Goal: Information Seeking & Learning: Learn about a topic

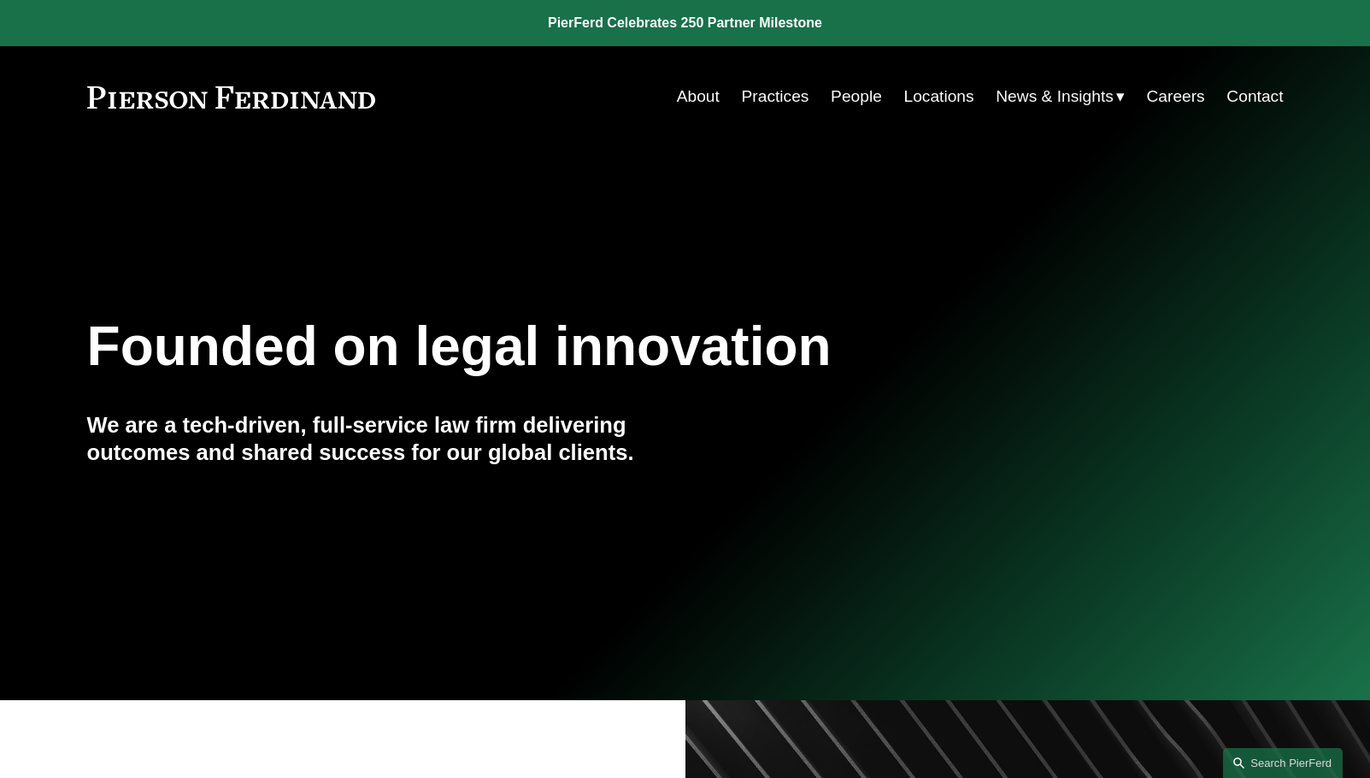
click at [938, 97] on link "Locations" at bounding box center [938, 96] width 70 height 32
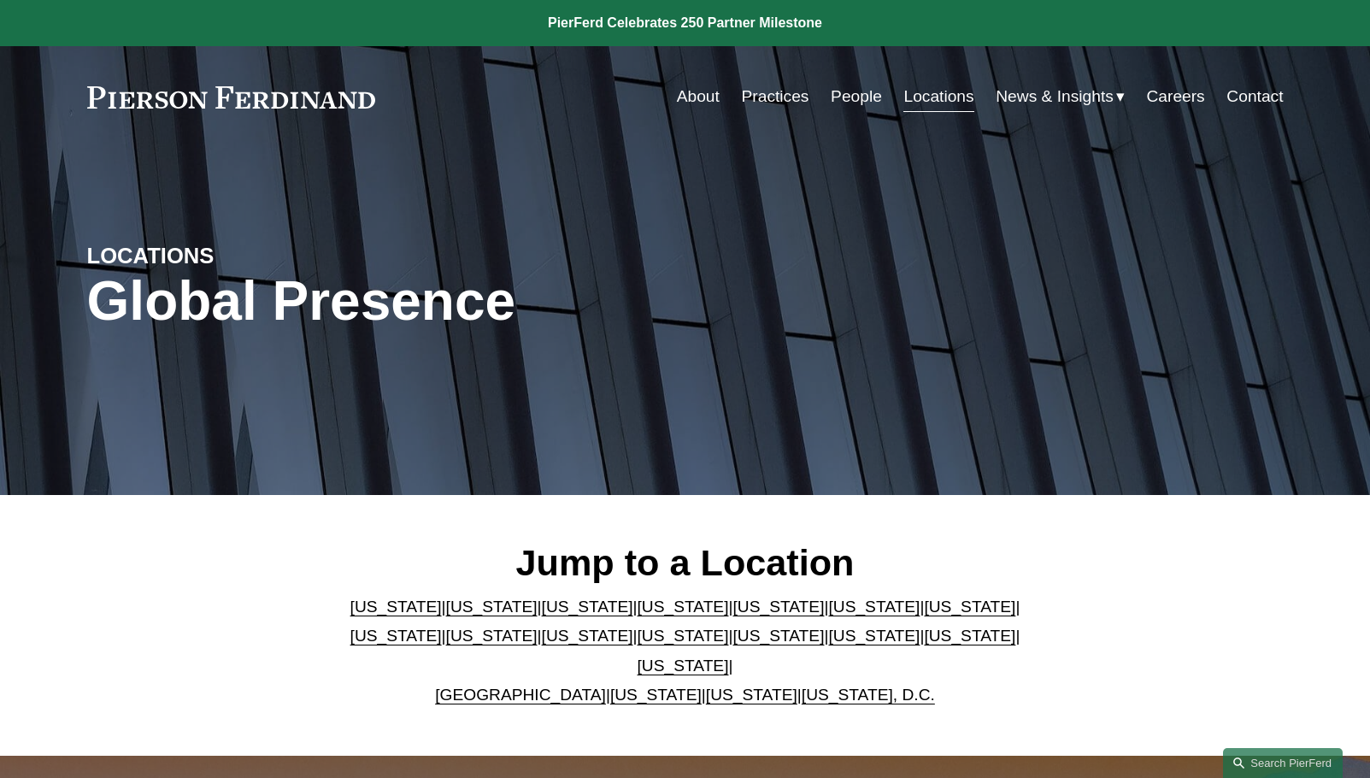
click at [732, 642] on link "[US_STATE]" at bounding box center [777, 635] width 91 height 18
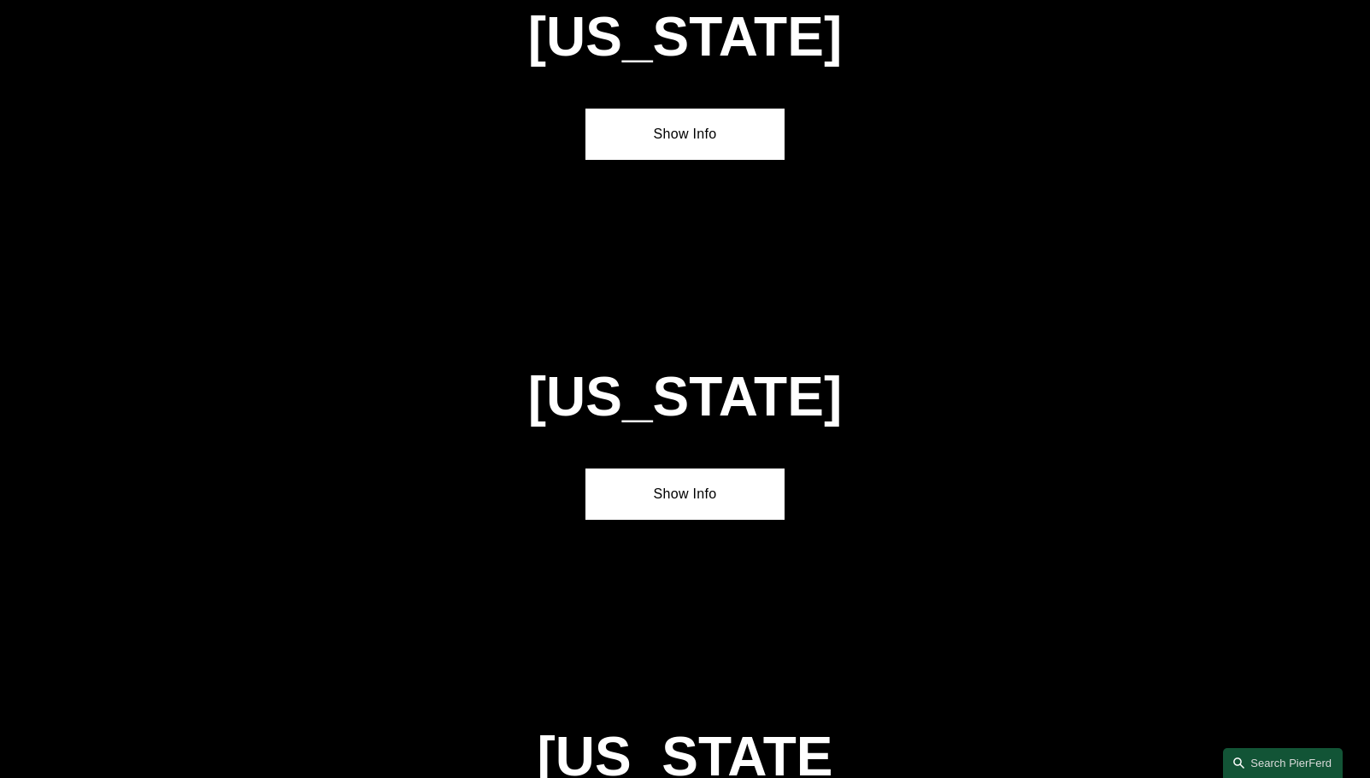
scroll to position [4542, 0]
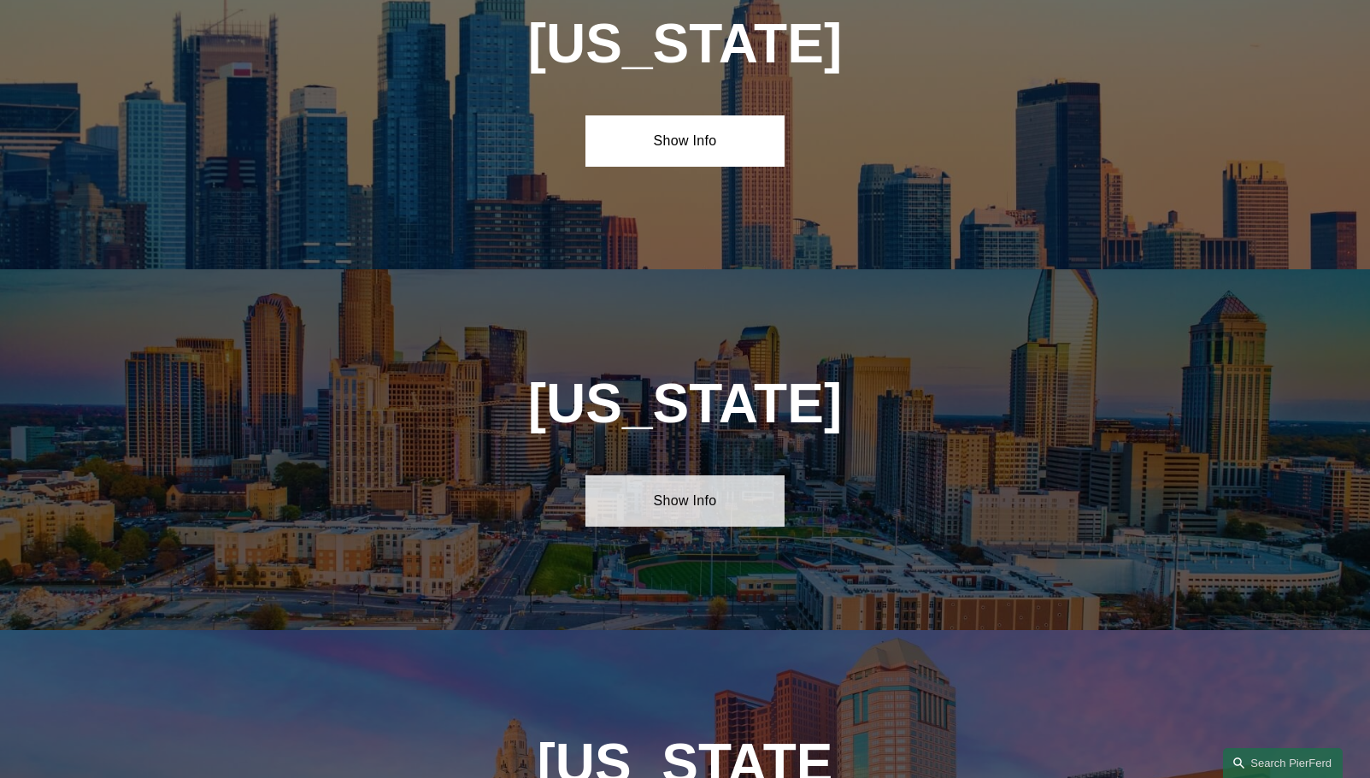
click at [673, 475] on link "Show Info" at bounding box center [684, 500] width 199 height 51
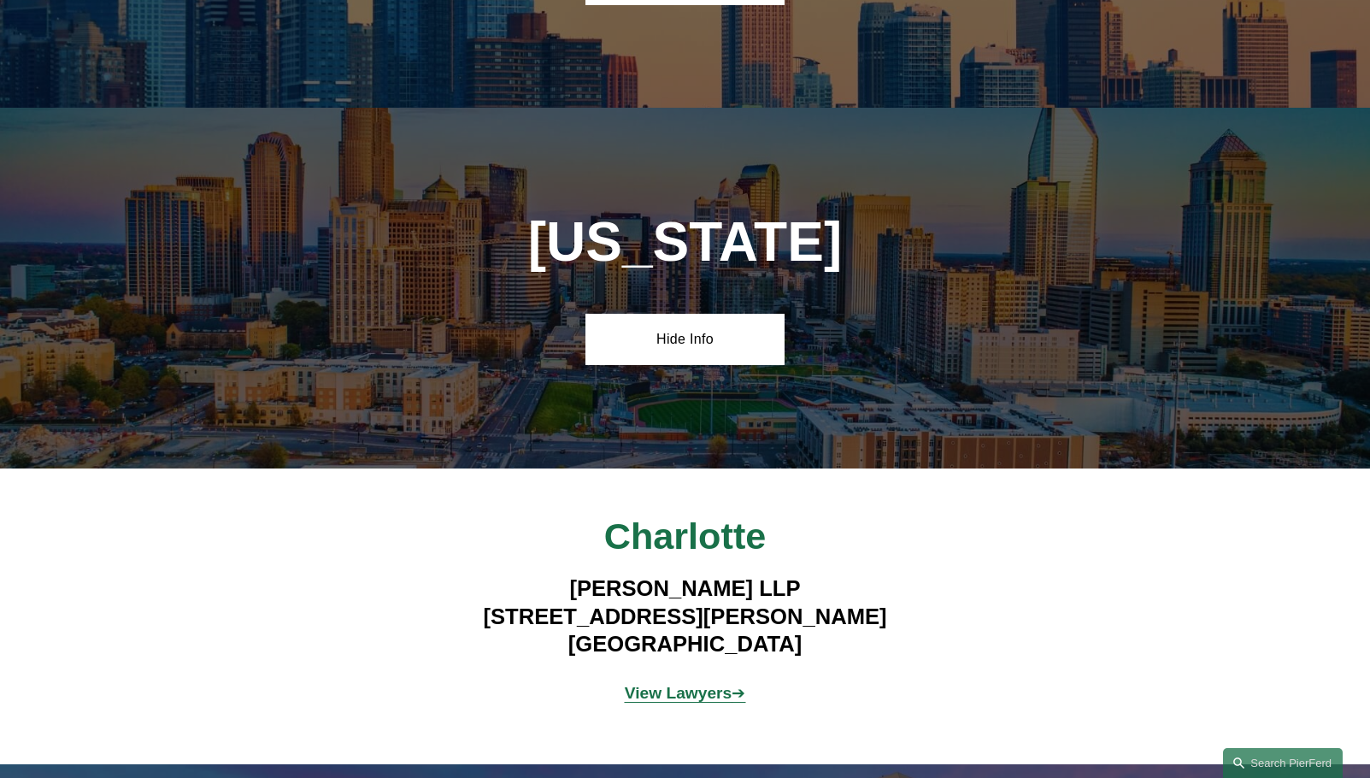
scroll to position [4713, 0]
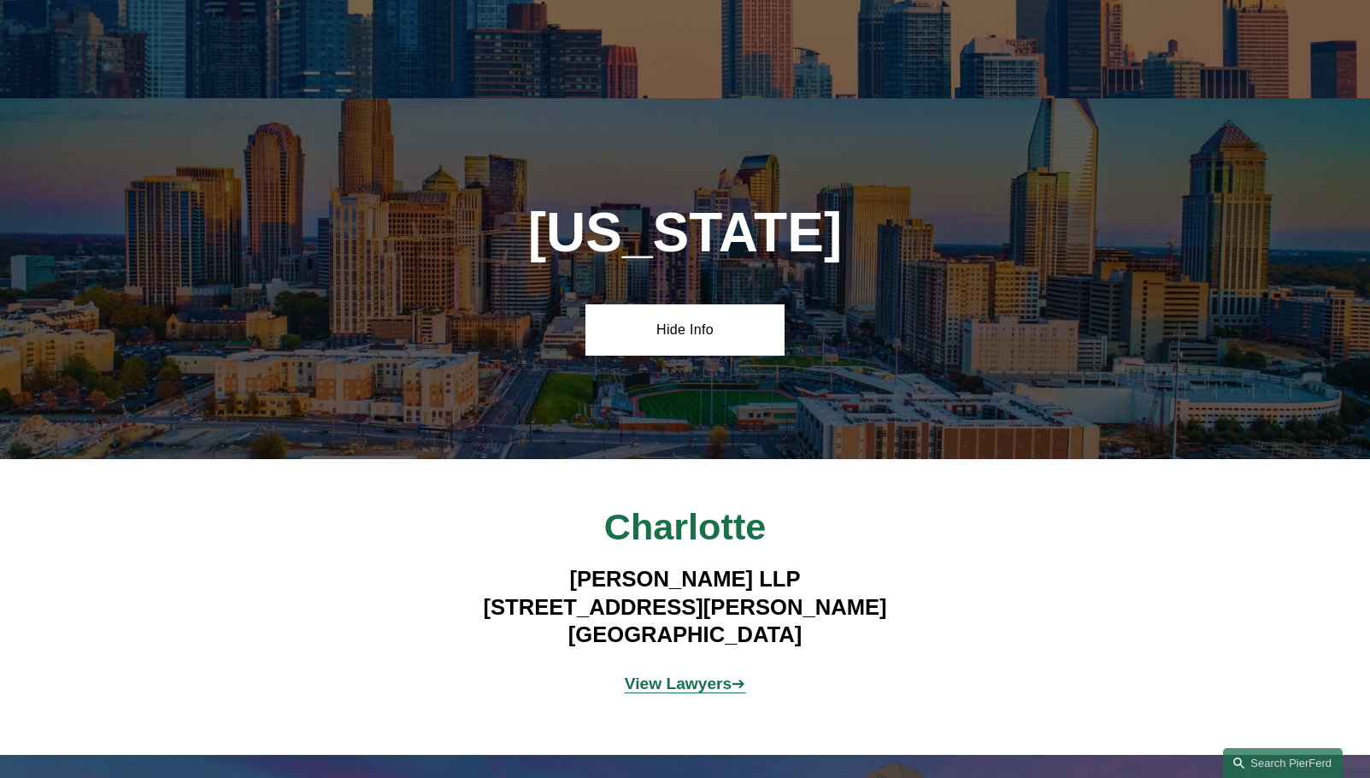
click at [679, 674] on strong "View Lawyers" at bounding box center [679, 683] width 108 height 18
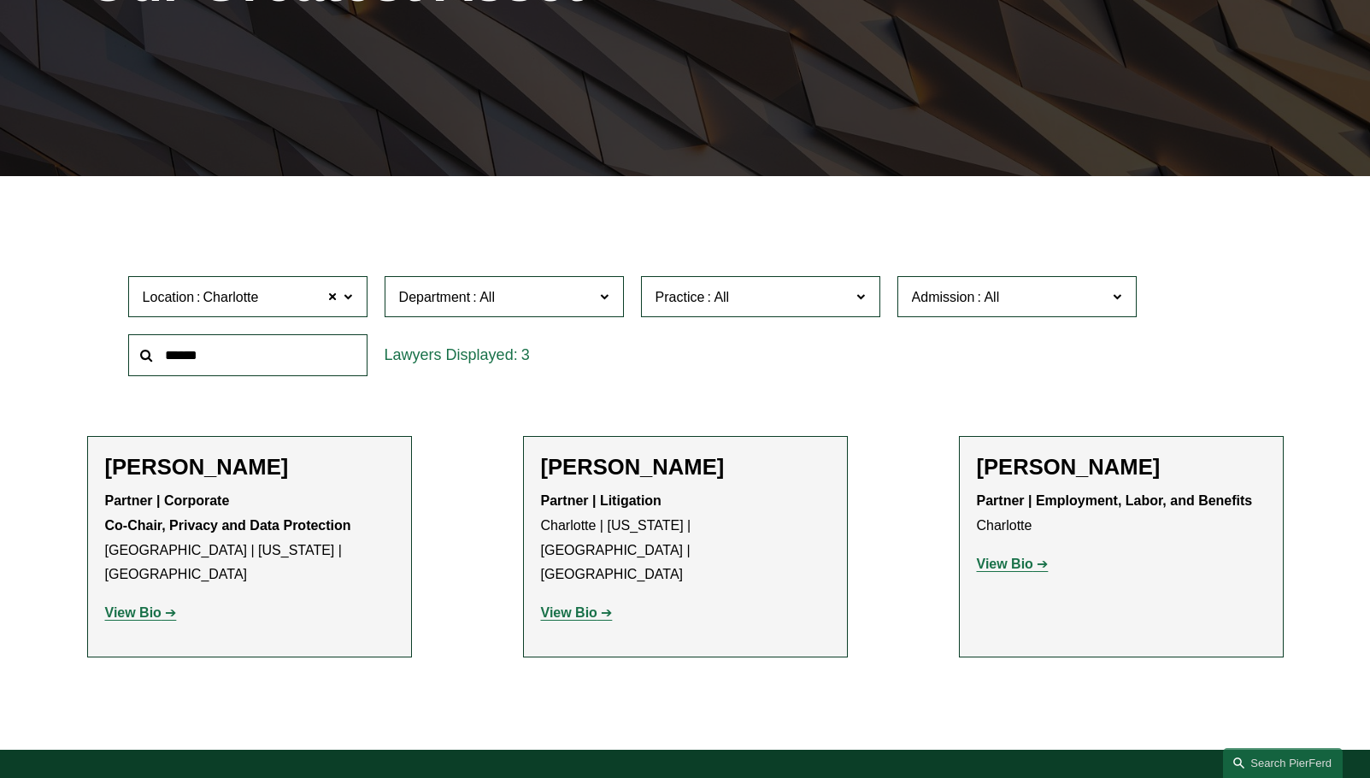
scroll to position [342, 0]
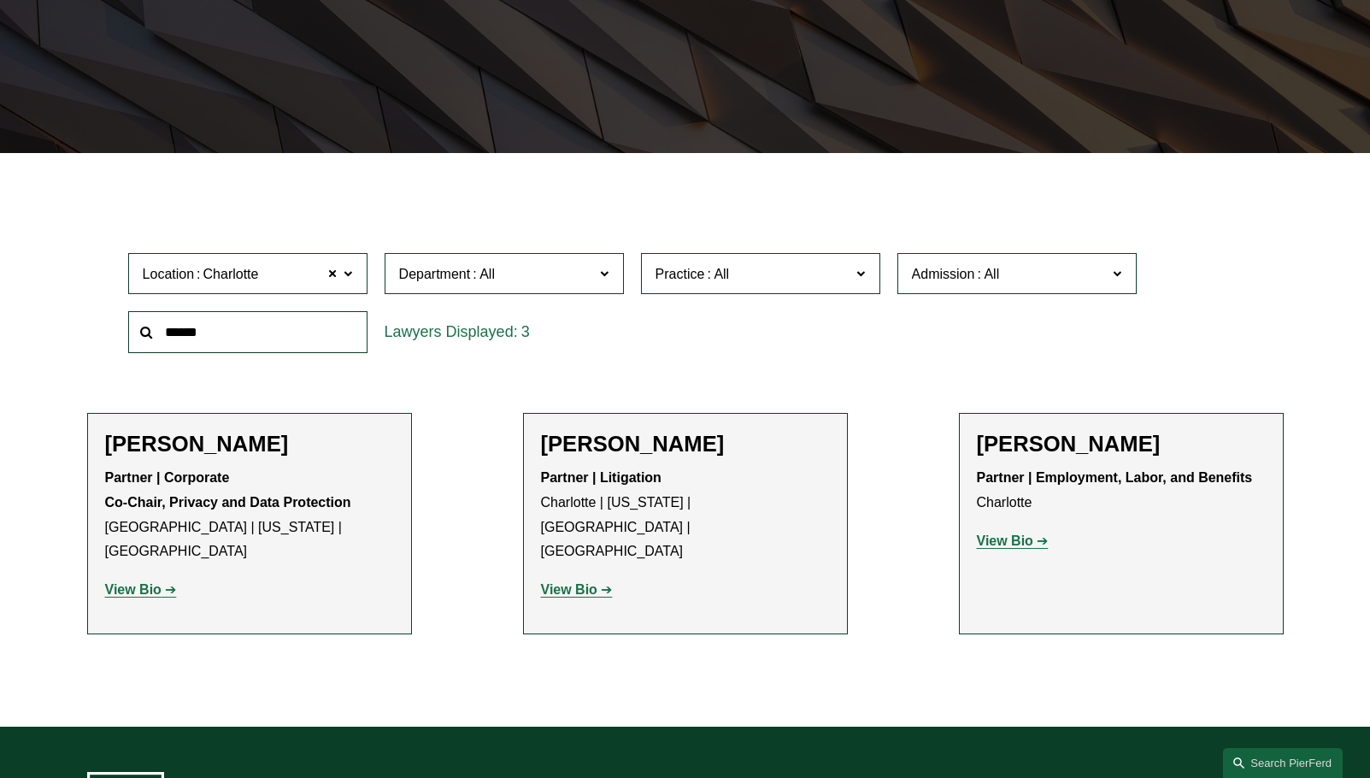
click at [1007, 541] on strong "View Bio" at bounding box center [1005, 540] width 56 height 15
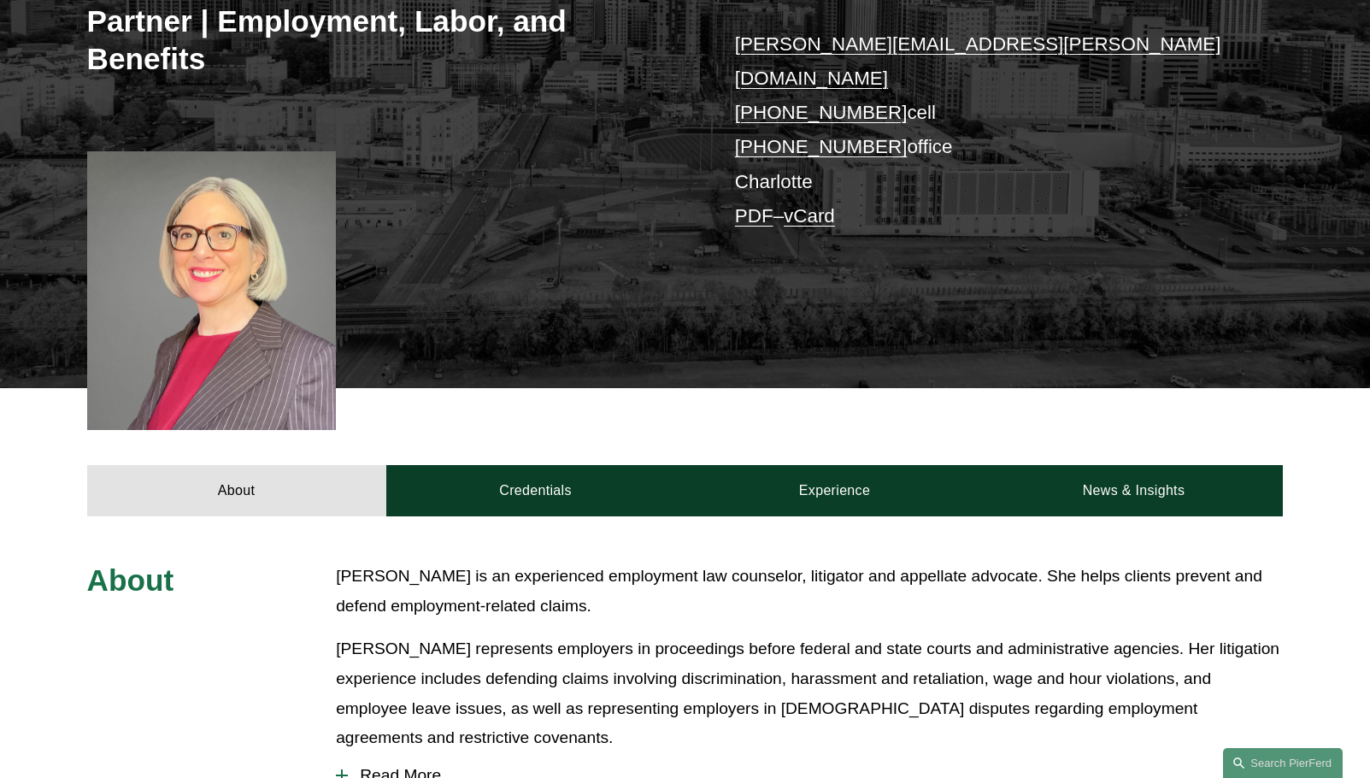
scroll to position [427, 0]
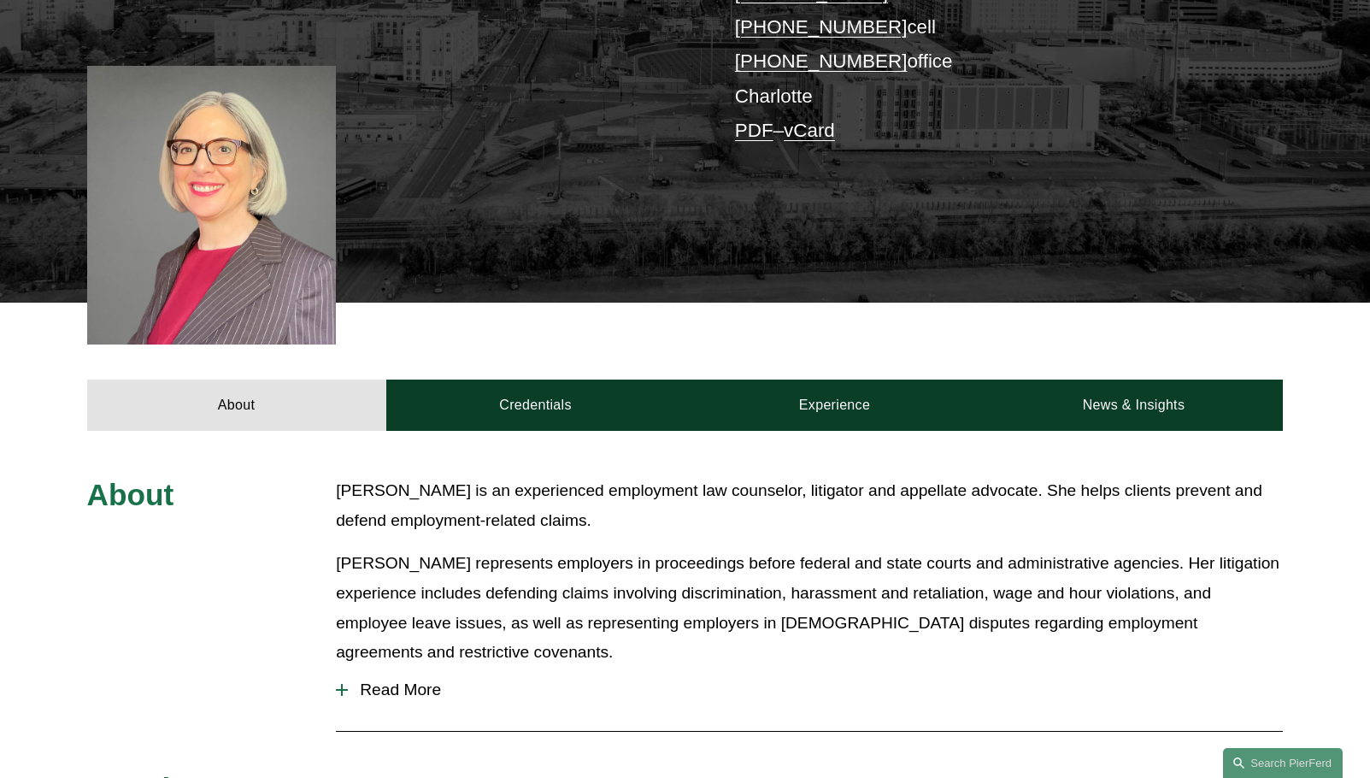
drag, startPoint x: 428, startPoint y: 651, endPoint x: 446, endPoint y: 647, distance: 18.4
click at [428, 680] on span "Read More" at bounding box center [815, 689] width 935 height 19
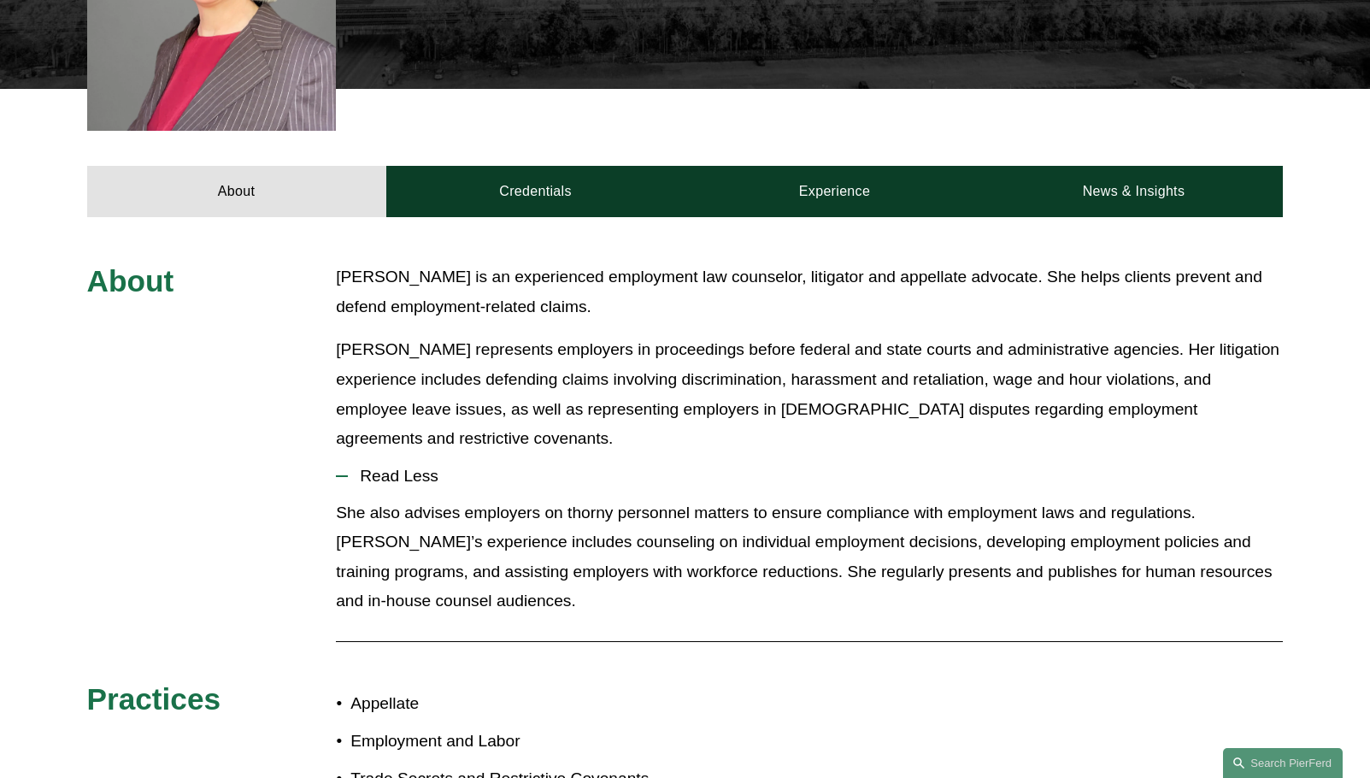
scroll to position [598, 0]
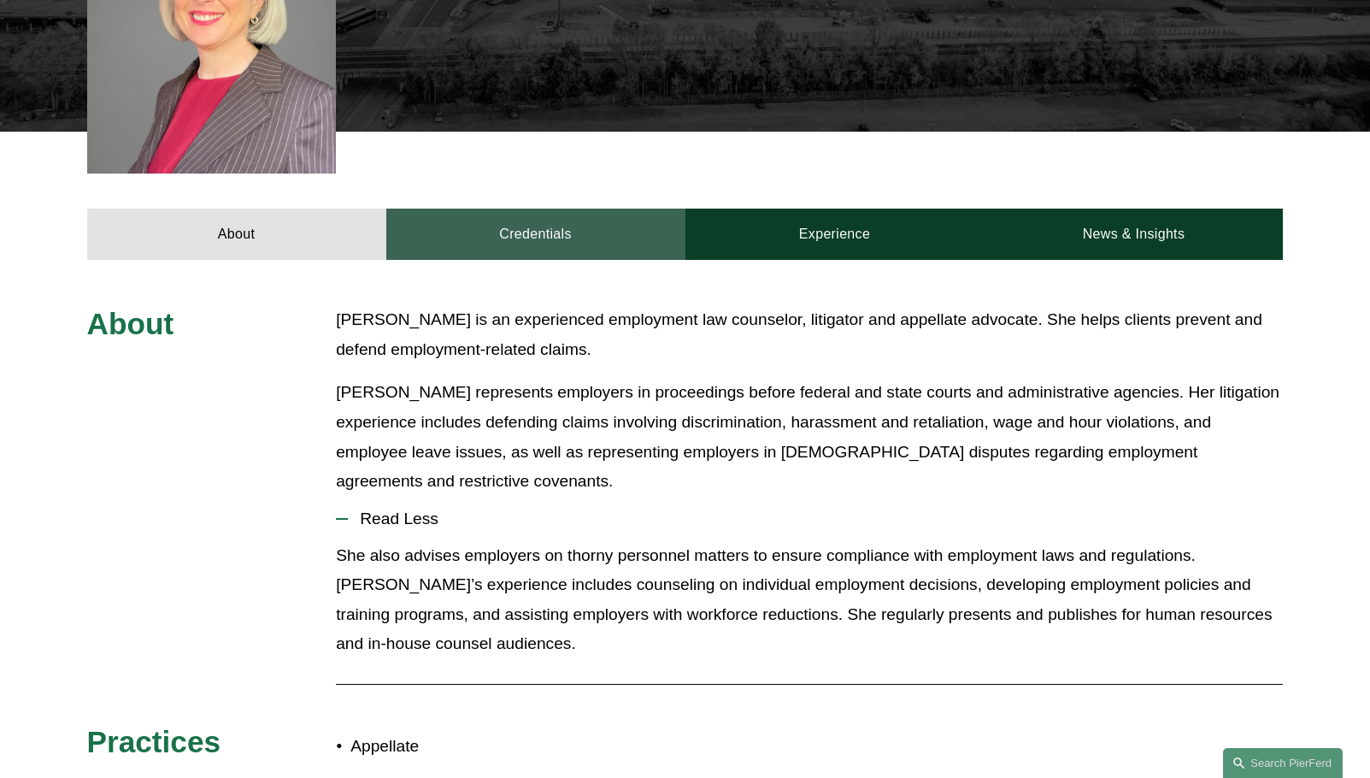
click at [519, 209] on link "Credentials" at bounding box center [535, 234] width 299 height 51
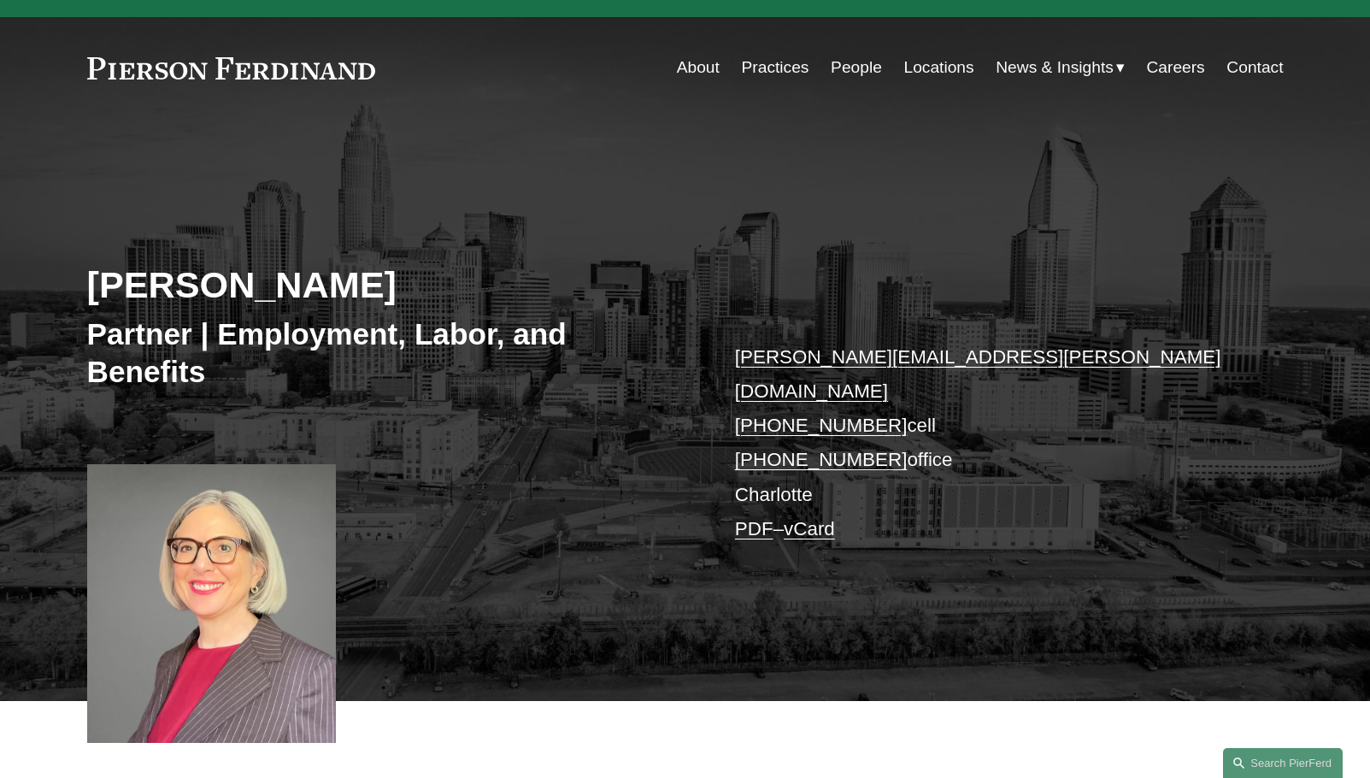
scroll to position [0, 0]
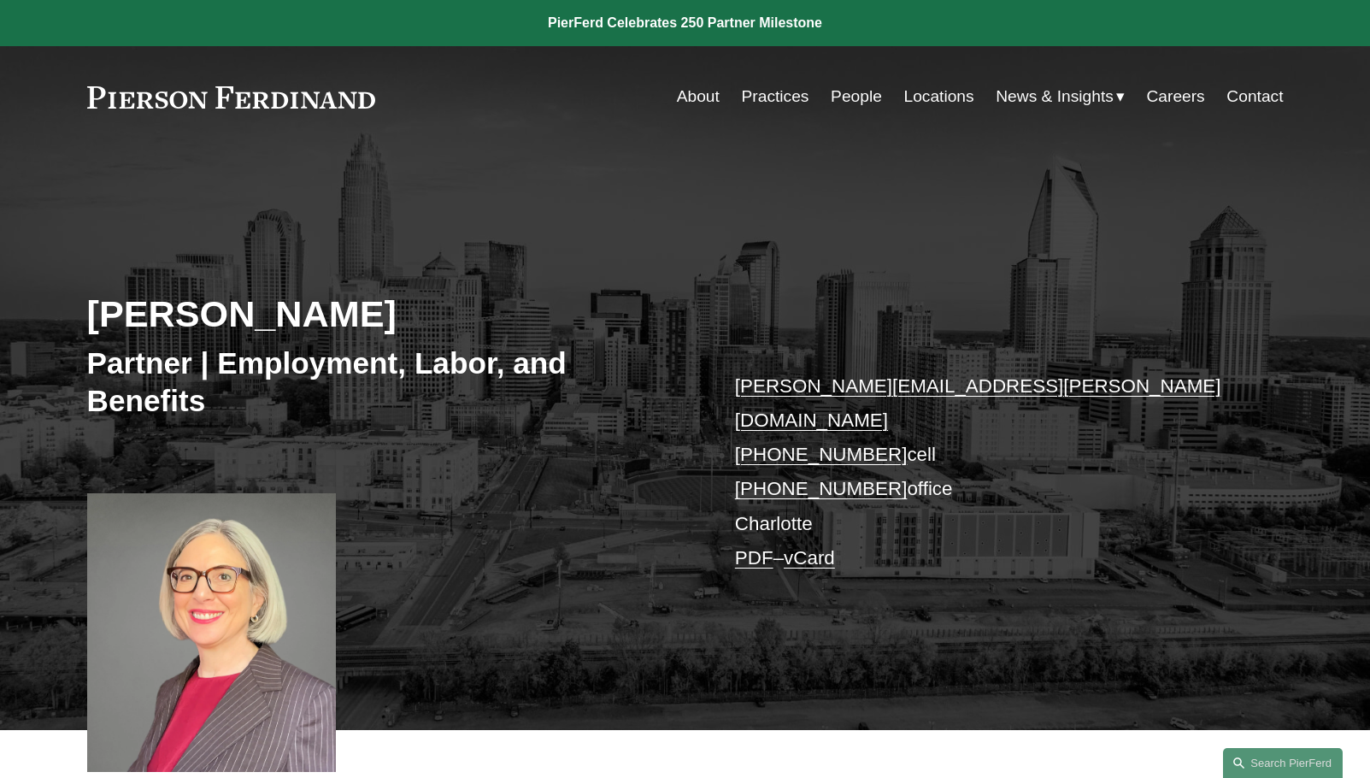
click at [703, 97] on link "About" at bounding box center [698, 96] width 43 height 32
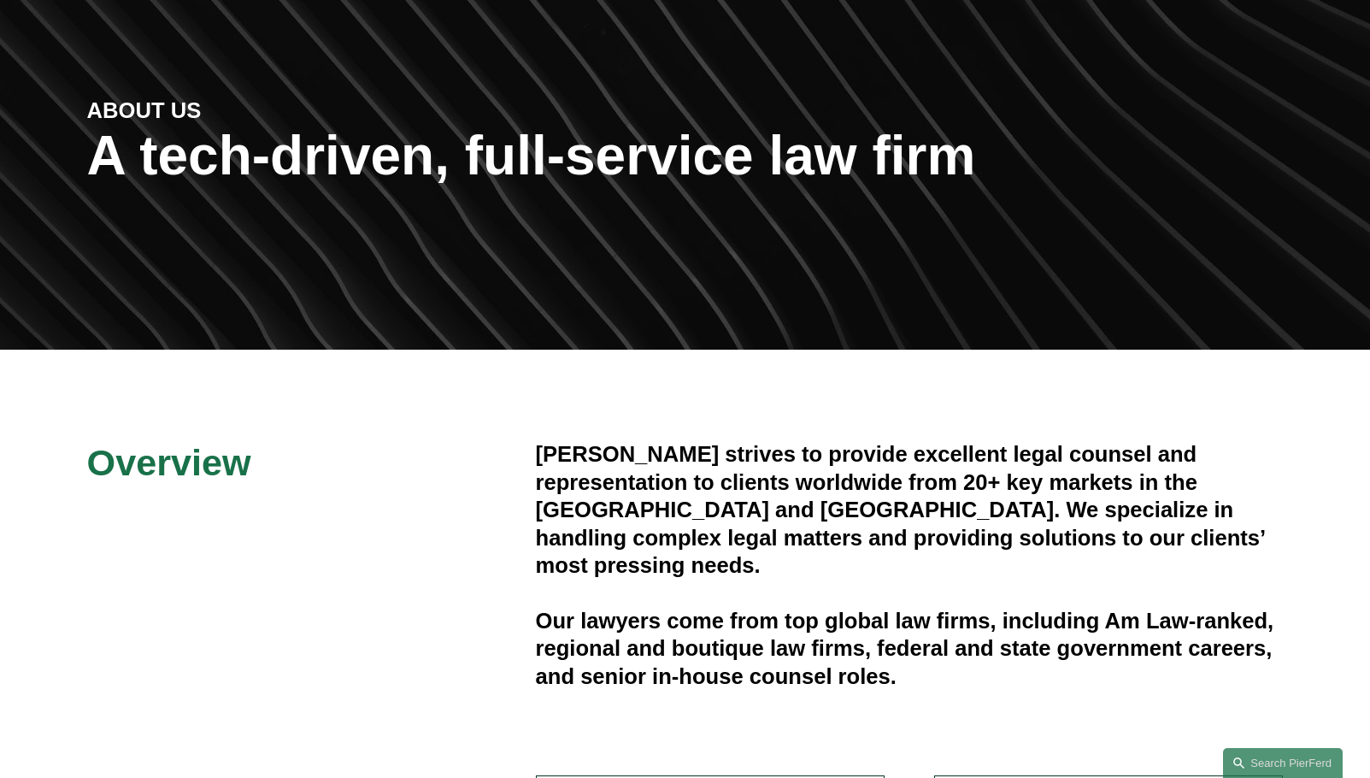
scroll to position [171, 0]
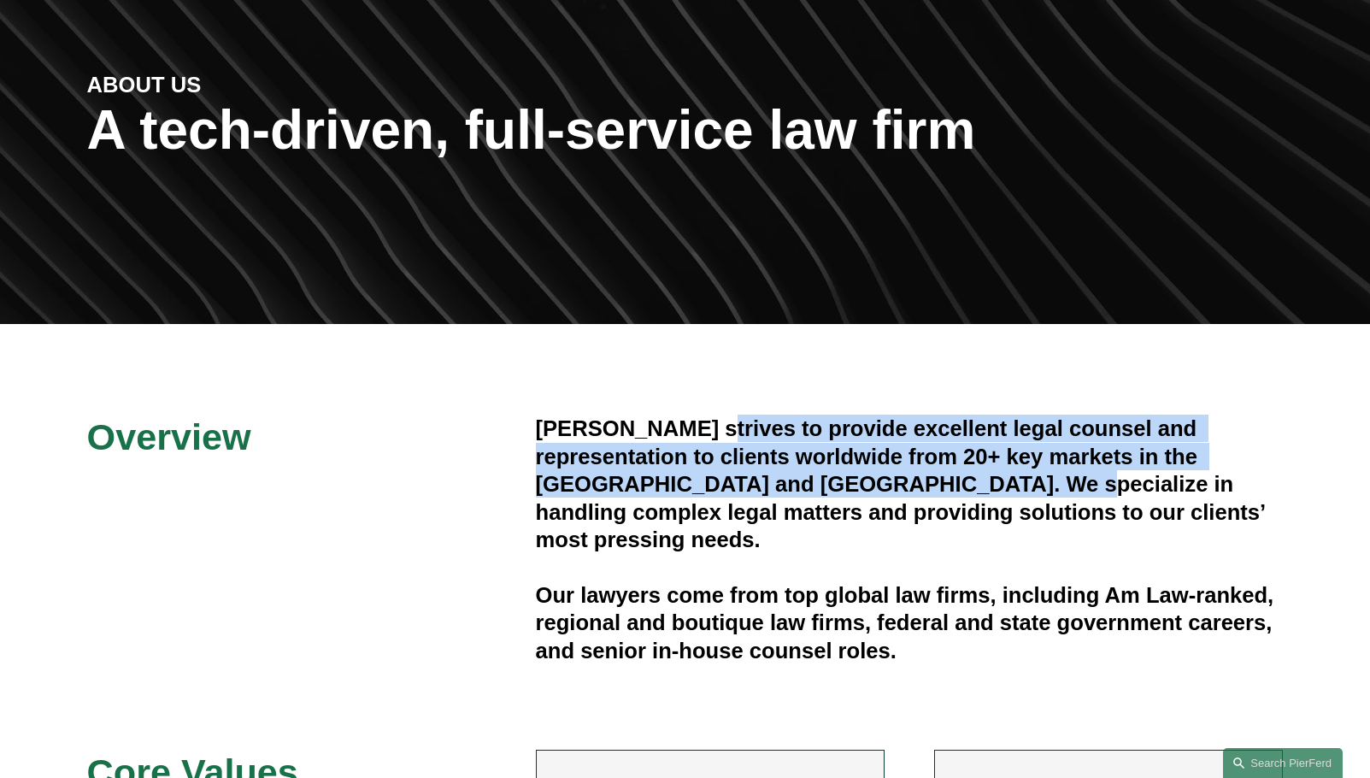
drag, startPoint x: 704, startPoint y: 443, endPoint x: 907, endPoint y: 475, distance: 205.1
click at [907, 475] on h4 "Pierson Ferdinand strives to provide excellent legal counsel and representation…" at bounding box center [910, 484] width 748 height 138
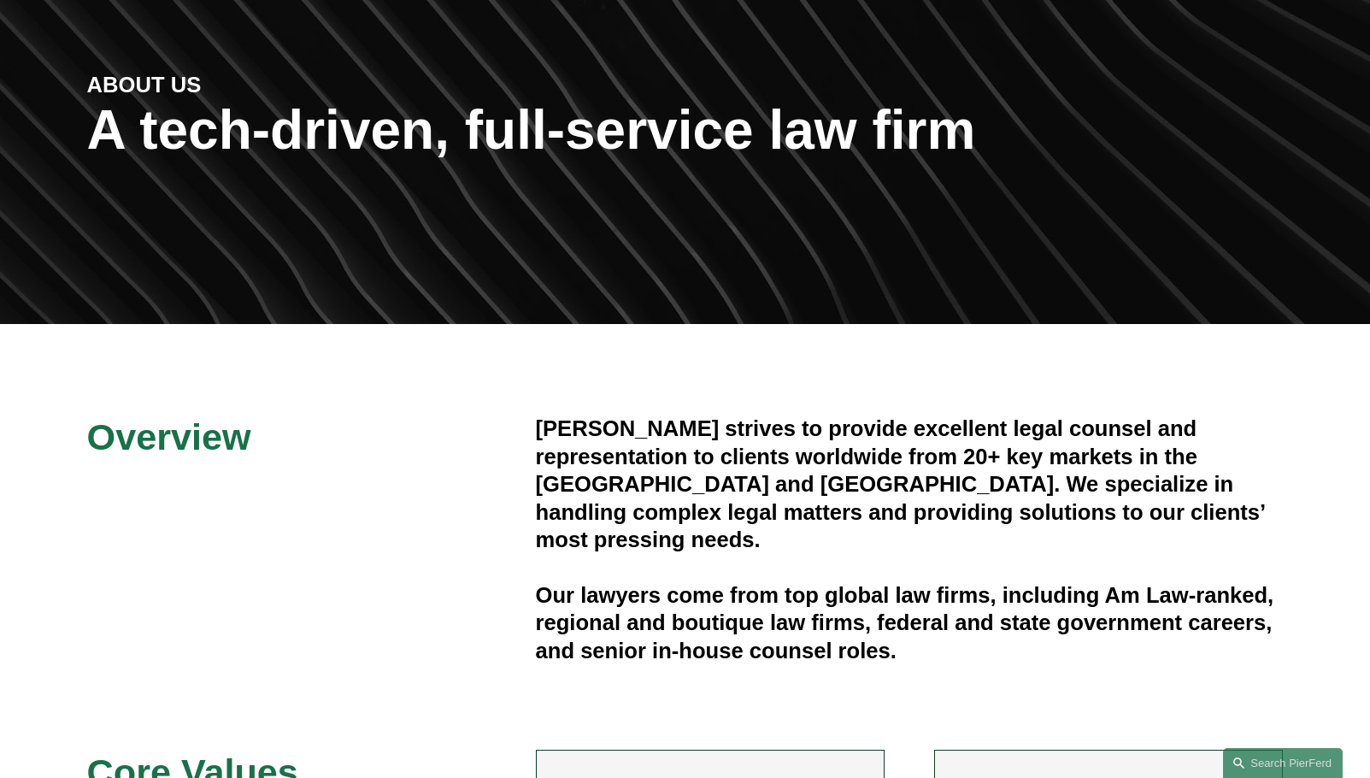
click at [952, 481] on h4 "Pierson Ferdinand strives to provide excellent legal counsel and representation…" at bounding box center [910, 484] width 748 height 138
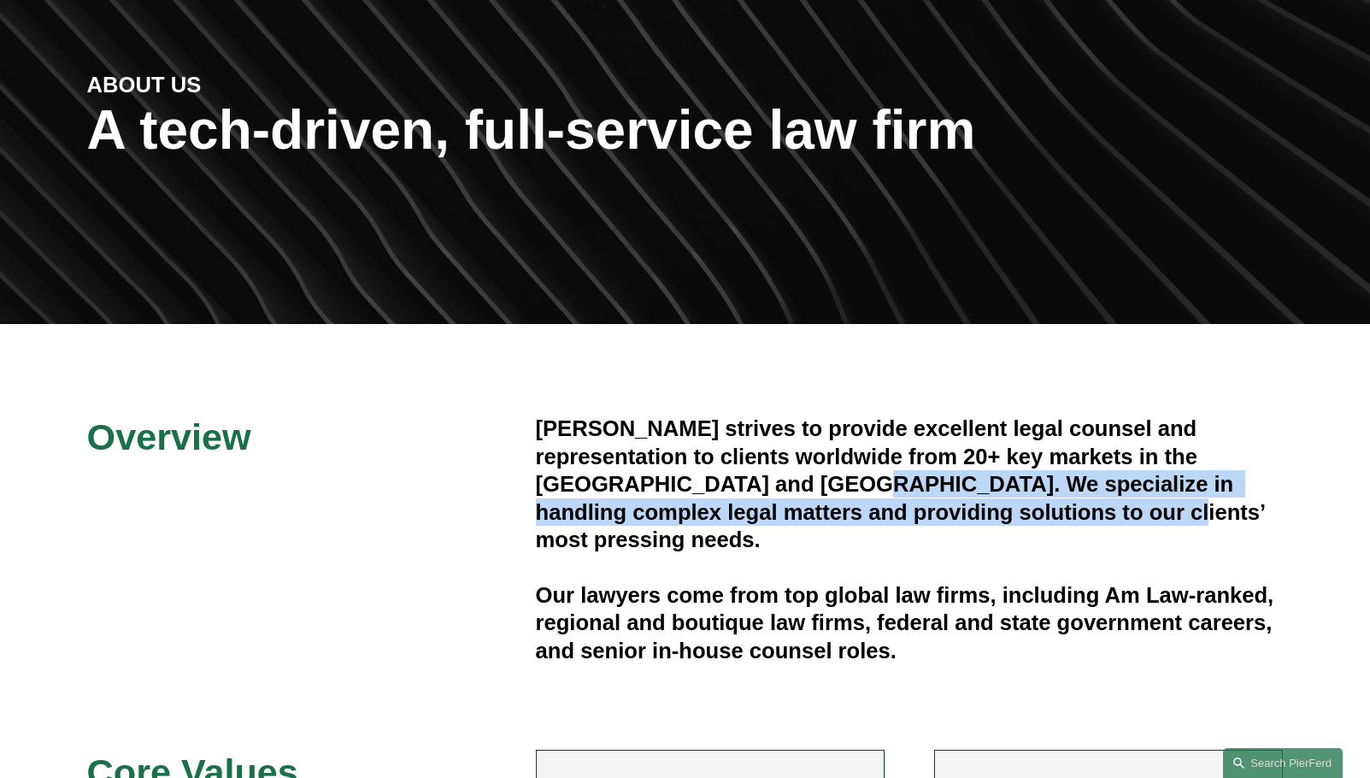
drag, startPoint x: 708, startPoint y: 484, endPoint x: 915, endPoint y: 508, distance: 209.1
click at [1002, 508] on h4 "Pierson Ferdinand strives to provide excellent legal counsel and representation…" at bounding box center [910, 484] width 748 height 138
click at [891, 508] on h4 "Pierson Ferdinand strives to provide excellent legal counsel and representation…" at bounding box center [910, 484] width 748 height 138
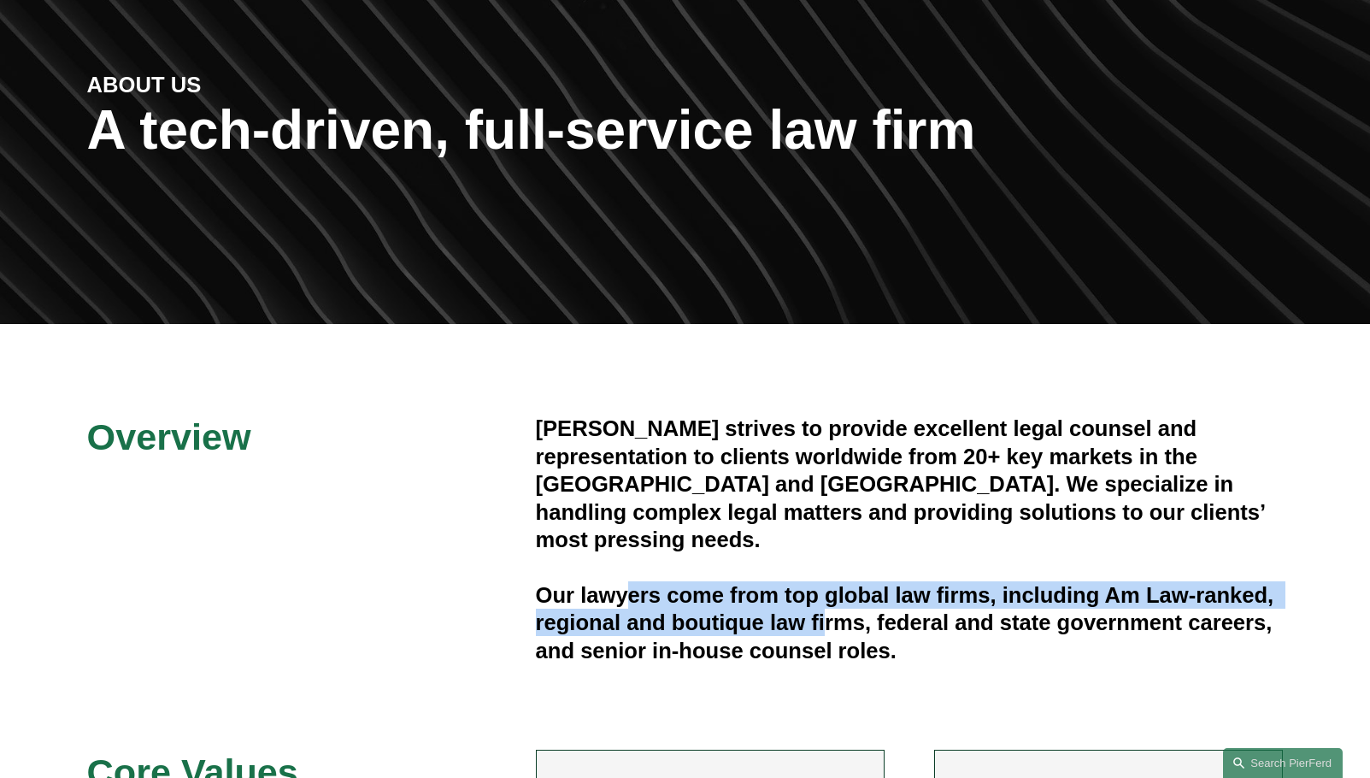
drag, startPoint x: 630, startPoint y: 579, endPoint x: 826, endPoint y: 587, distance: 196.8
click at [826, 587] on h4 "Our lawyers come from top global law firms, including Am Law-ranked, regional a…" at bounding box center [910, 622] width 748 height 83
click at [808, 608] on h4 "Our lawyers come from top global law firms, including Am Law-ranked, regional a…" at bounding box center [910, 622] width 748 height 83
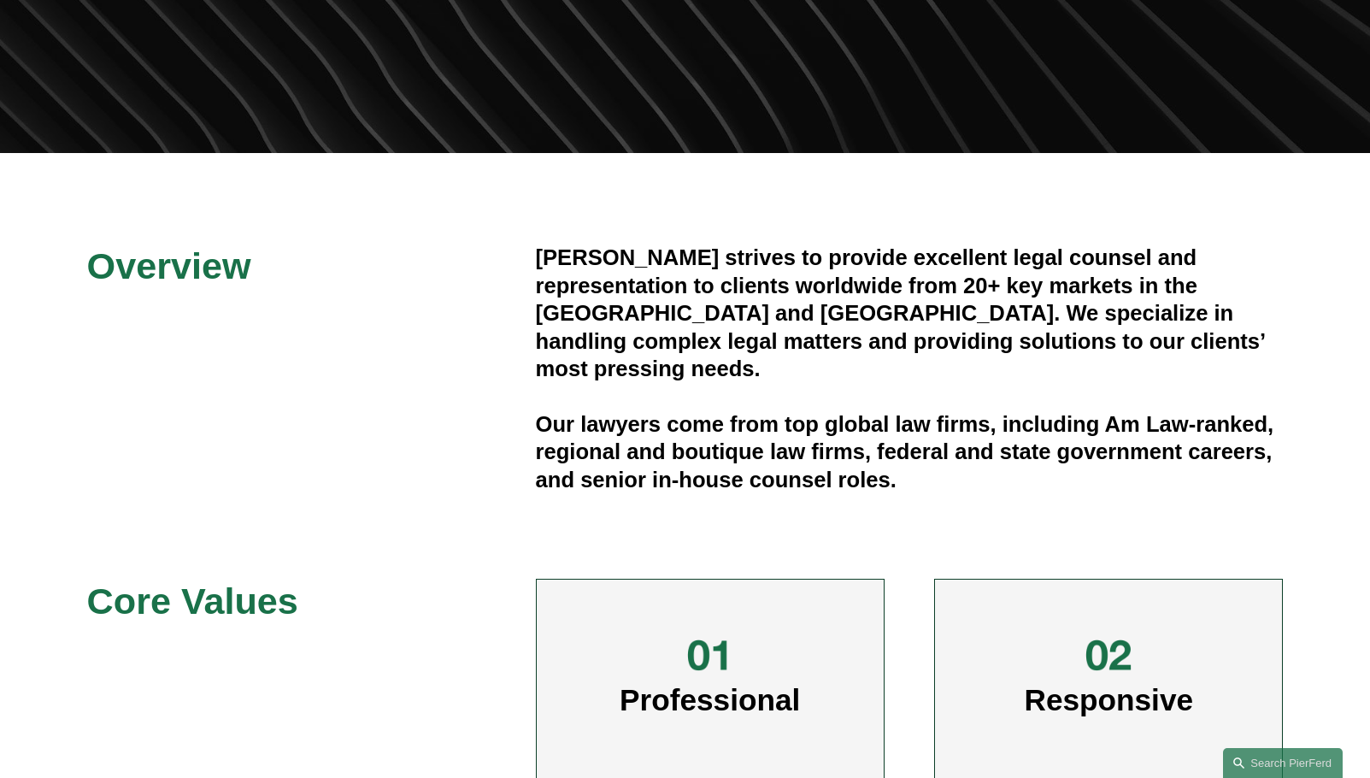
scroll to position [0, 0]
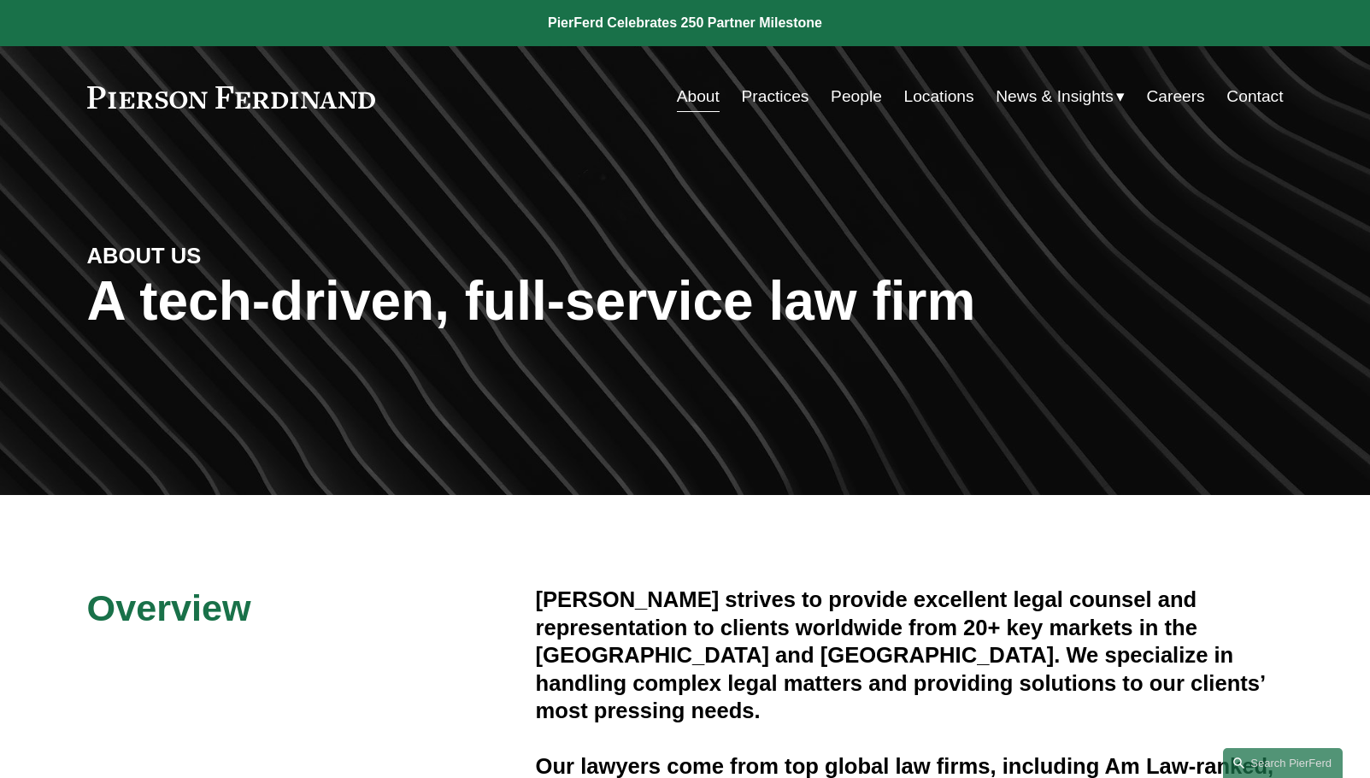
click at [1170, 102] on link "Careers" at bounding box center [1175, 96] width 58 height 32
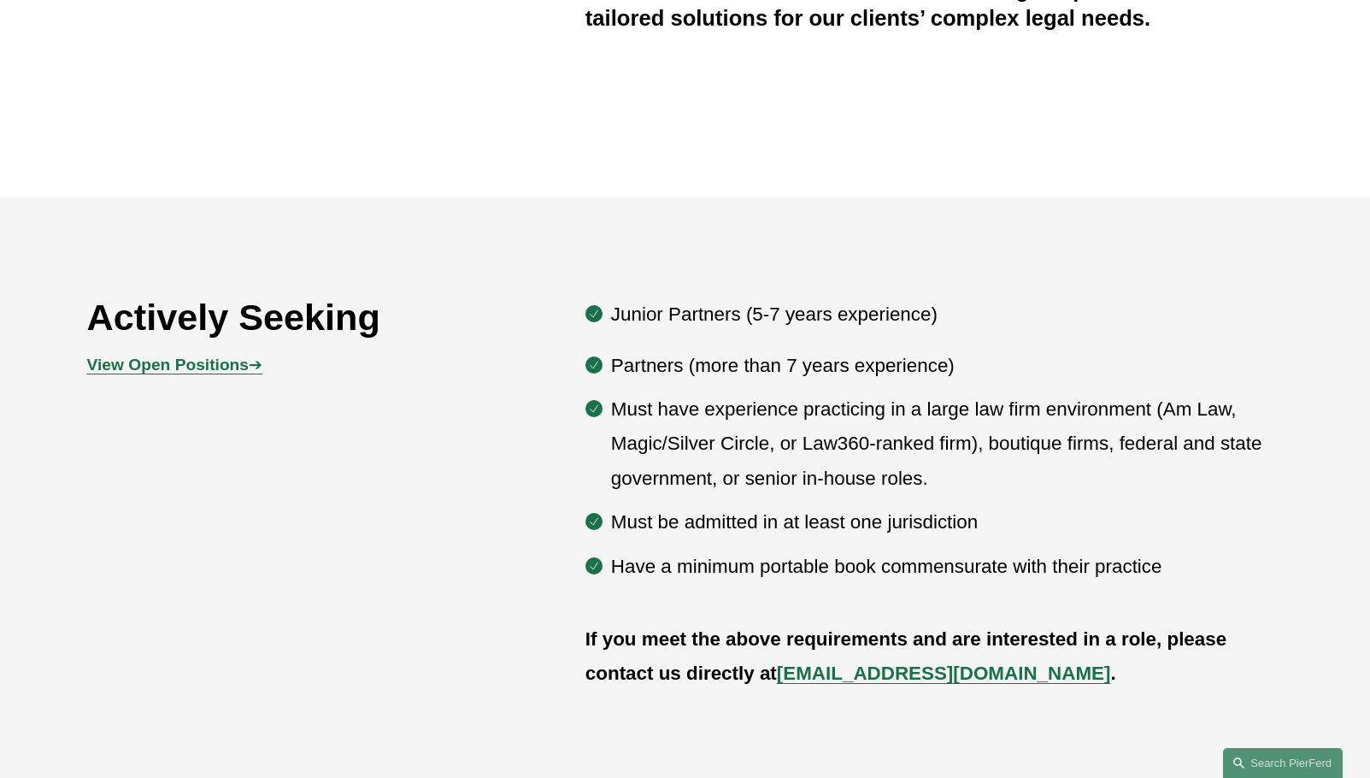
scroll to position [572, 0]
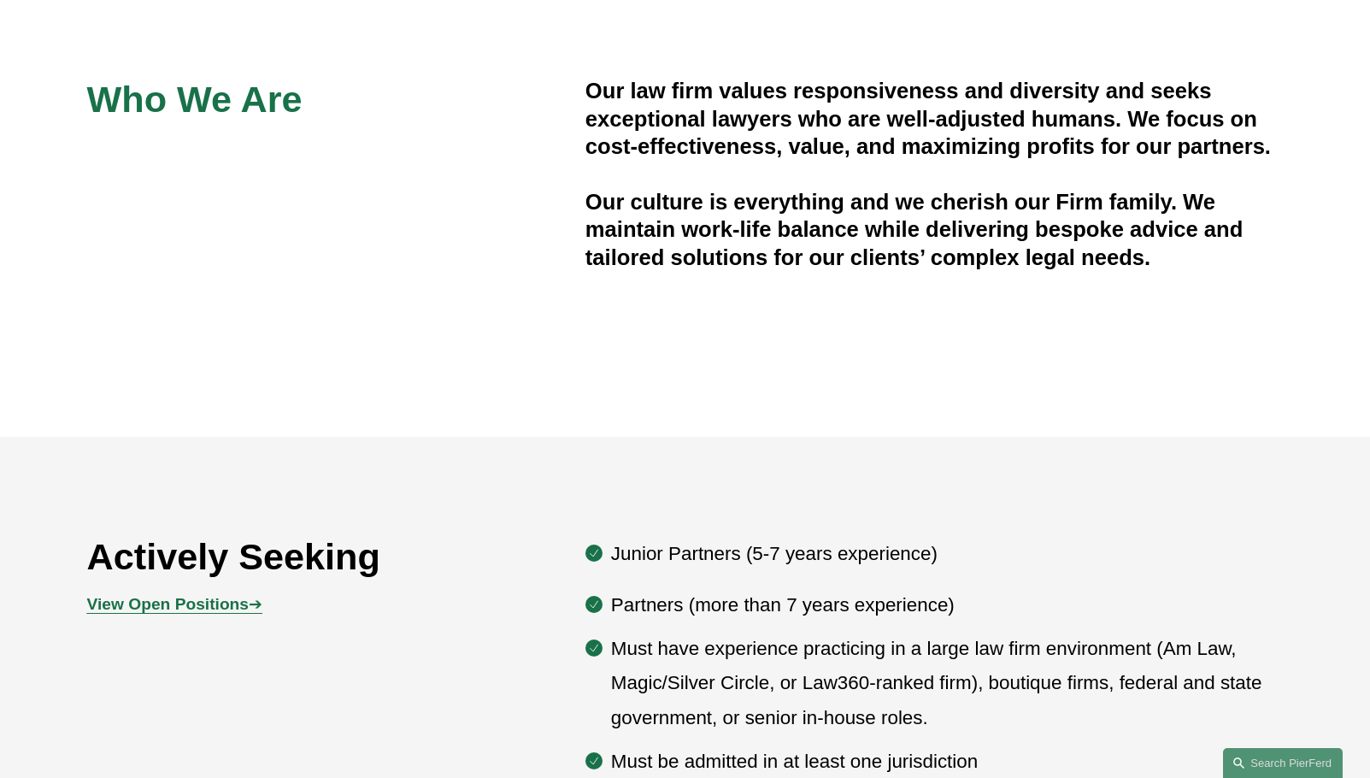
click at [182, 606] on strong "View Open Positions" at bounding box center [168, 604] width 162 height 18
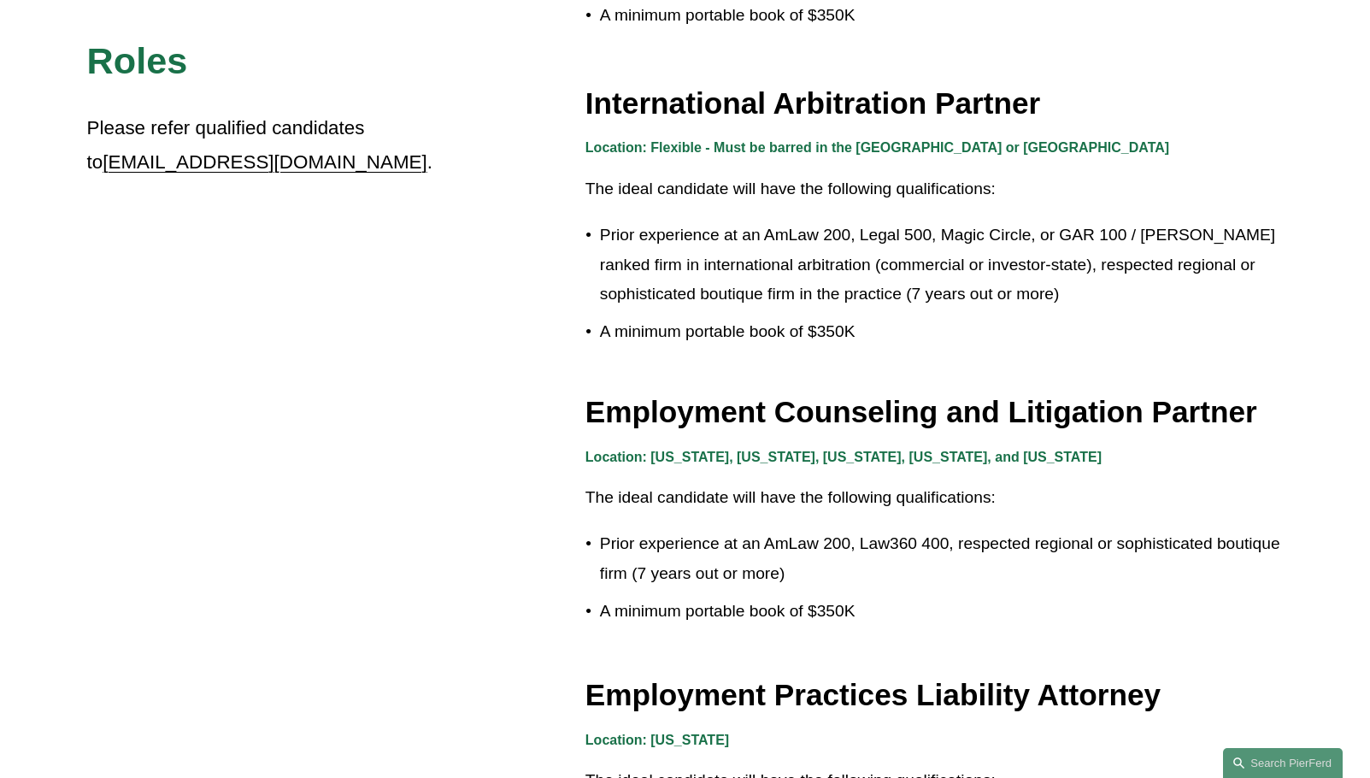
scroll to position [2222, 0]
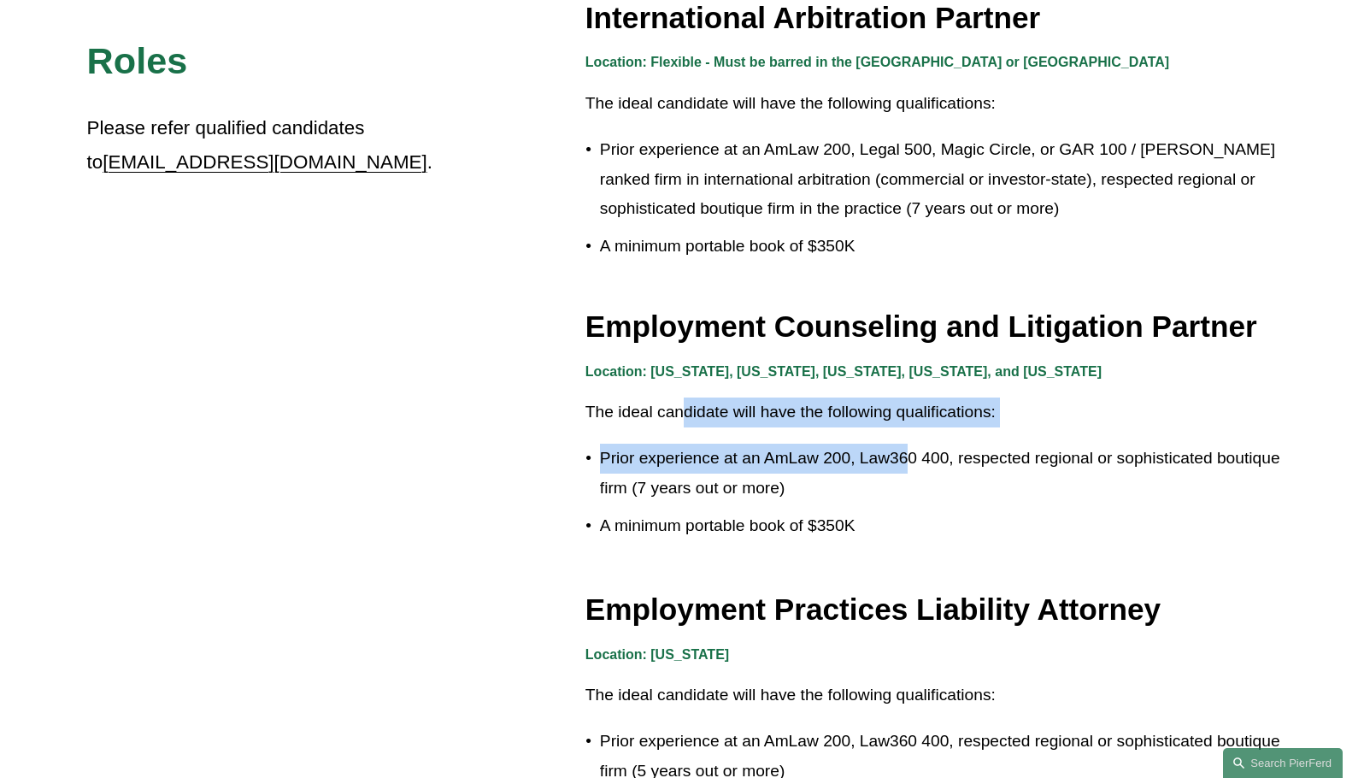
drag, startPoint x: 685, startPoint y: 403, endPoint x: 910, endPoint y: 426, distance: 226.9
click at [910, 426] on div "Location: [US_STATE], [US_STATE], [US_STATE], [US_STATE], and [US_STATE] The id…" at bounding box center [934, 450] width 698 height 181
click at [893, 444] on p "Prior experience at an AmLaw 200, Law360 400, respected regional or sophisticat…" at bounding box center [942, 473] width 684 height 59
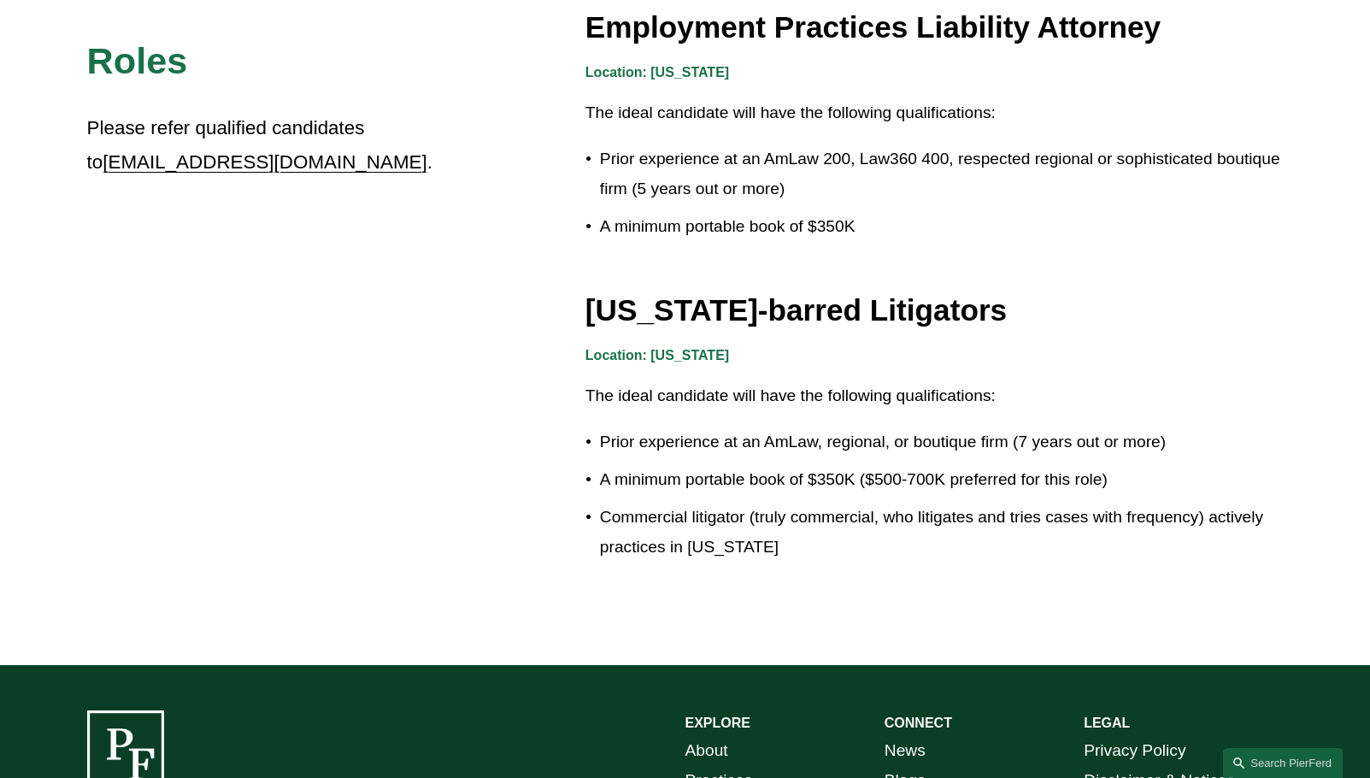
scroll to position [2820, 0]
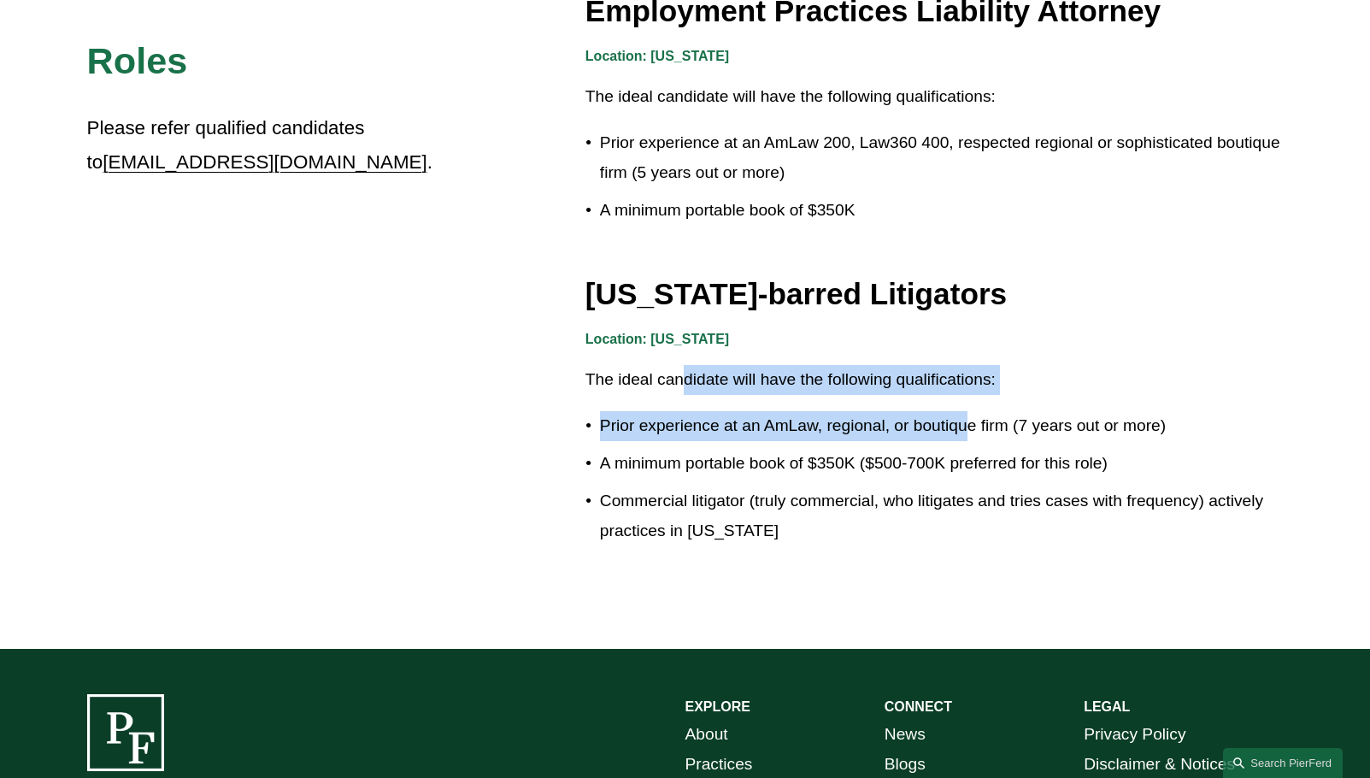
drag, startPoint x: 685, startPoint y: 377, endPoint x: 971, endPoint y: 408, distance: 287.1
click at [971, 408] on div "Location: [US_STATE] The ideal candidate will have the following qualifications…" at bounding box center [934, 436] width 698 height 219
click at [963, 411] on p "Prior experience at an AmLaw, regional, or boutique firm (7 years out or more)" at bounding box center [942, 426] width 684 height 30
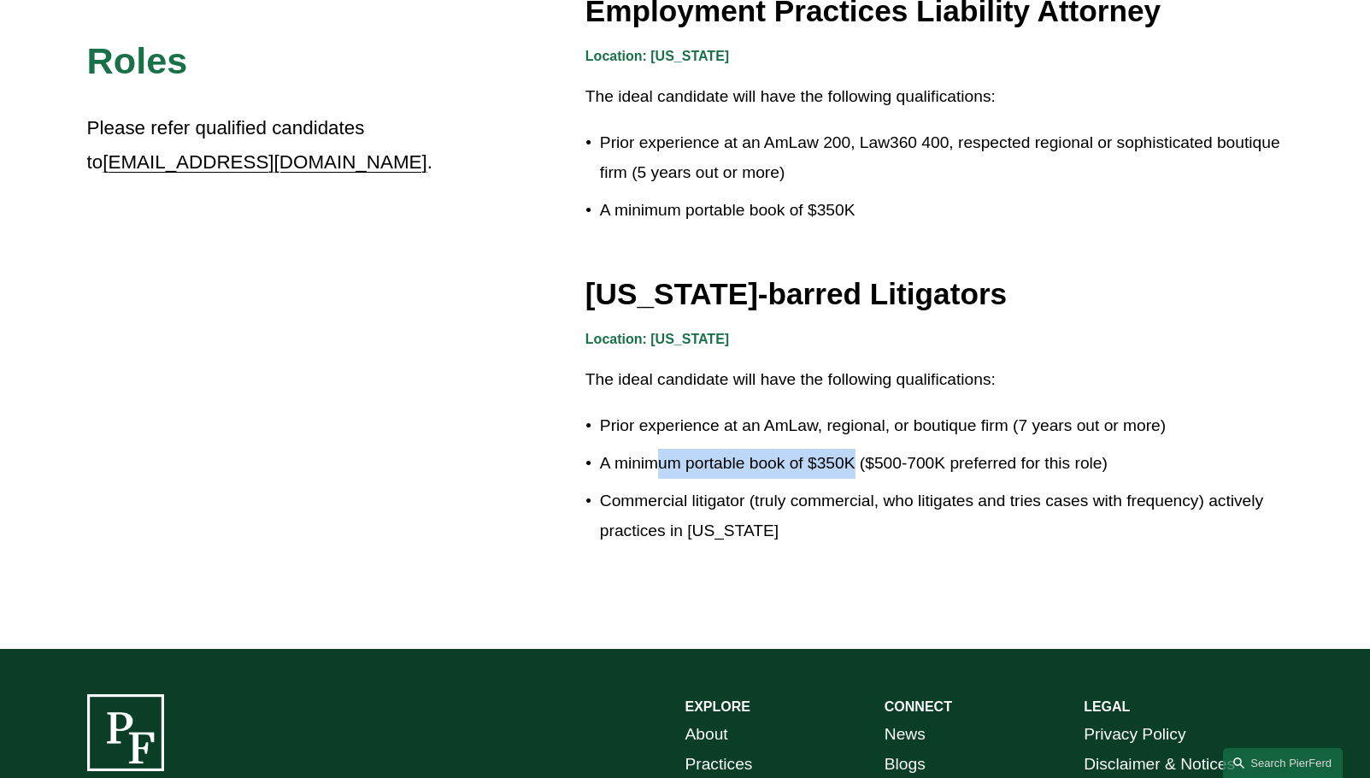
drag, startPoint x: 656, startPoint y: 455, endPoint x: 855, endPoint y: 461, distance: 199.2
click at [855, 461] on p "A minimum portable book of $350K ($500-700K preferred for this role)" at bounding box center [942, 464] width 684 height 30
click at [842, 494] on p "Commercial litigator (truly commercial, who litigates and tries cases with freq…" at bounding box center [942, 515] width 684 height 59
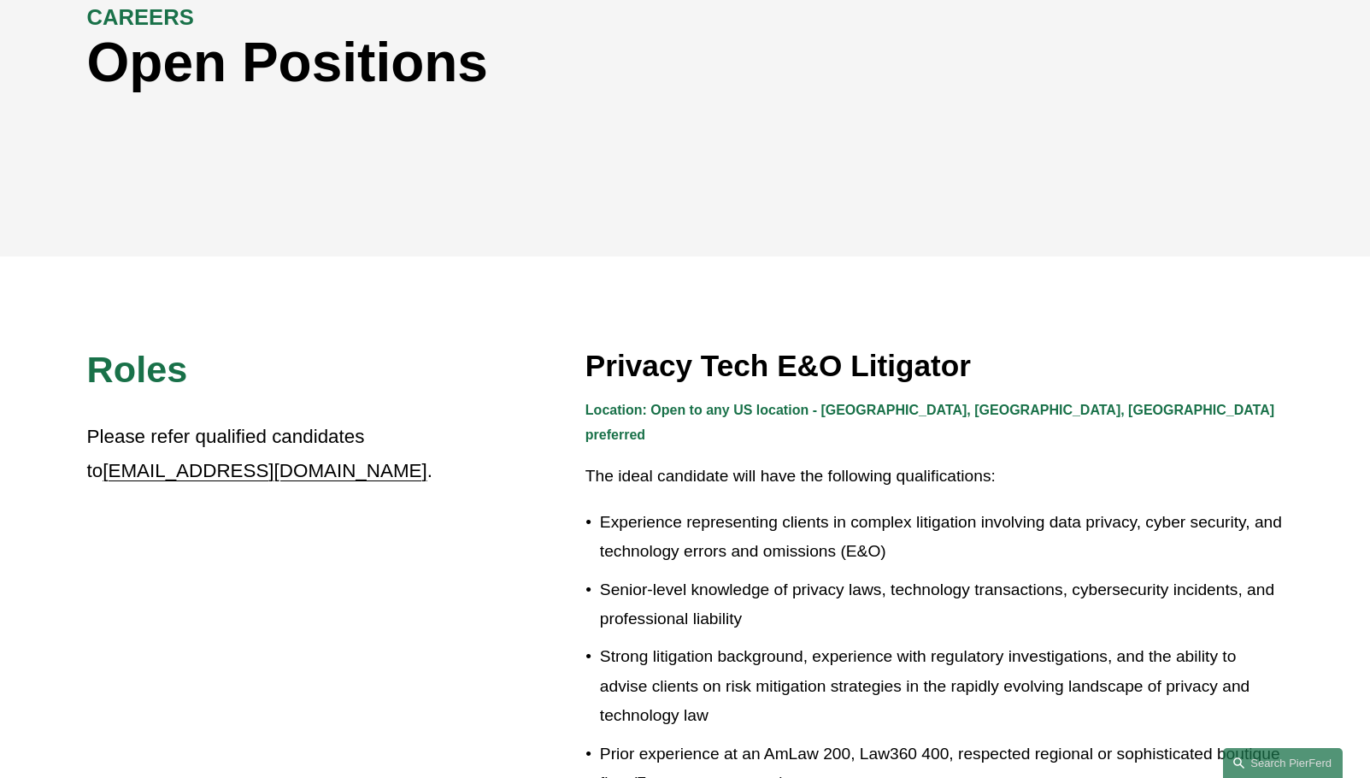
scroll to position [0, 0]
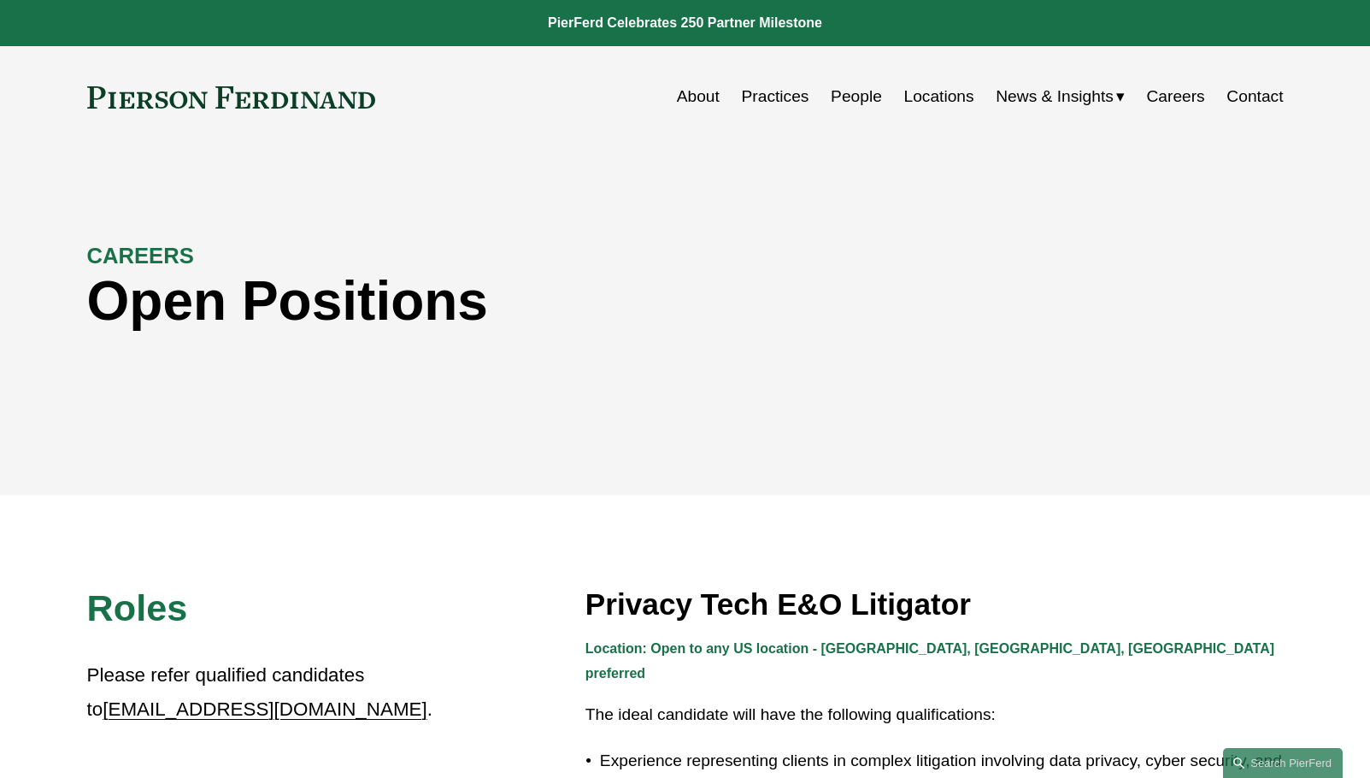
click at [1260, 100] on link "Contact" at bounding box center [1254, 96] width 56 height 32
